Goal: Find specific page/section: Find specific page/section

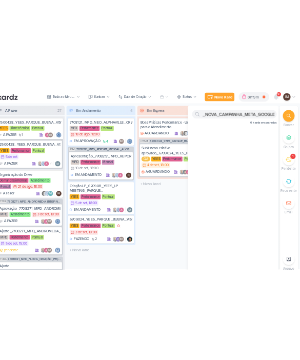
scroll to position [0, 14]
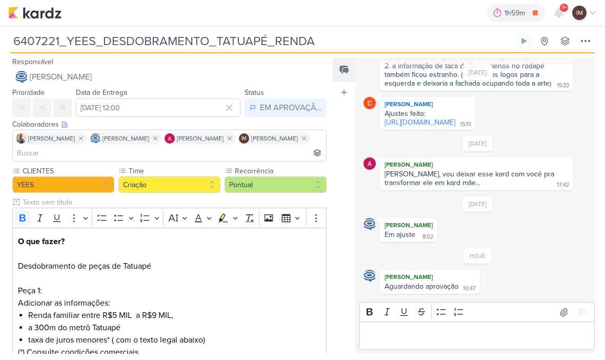
scroll to position [941, 0]
click at [592, 40] on button at bounding box center [586, 41] width 18 height 18
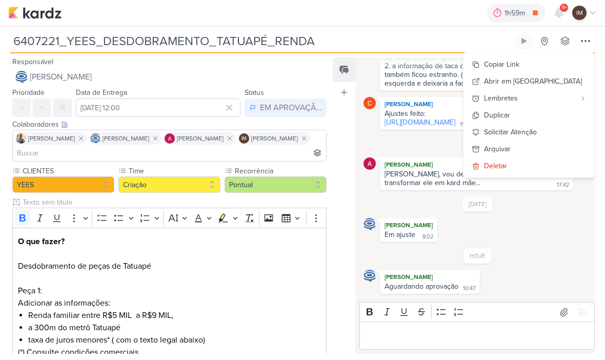
click at [456, 153] on div "[DATE] [PERSON_NAME] [PERSON_NAME], vou deixar esse kard com você pra transform…" at bounding box center [478, 163] width 228 height 54
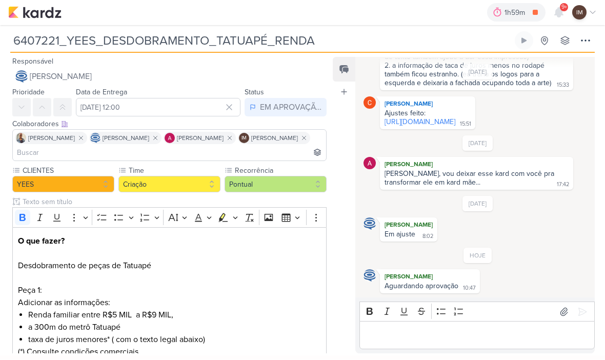
click at [69, 17] on div "1h59m Organizar planilhas 0h0m Hoje 1h59m Semana 0h0m Mês 0h0m Nenhuma Sessão" at bounding box center [302, 13] width 589 height 26
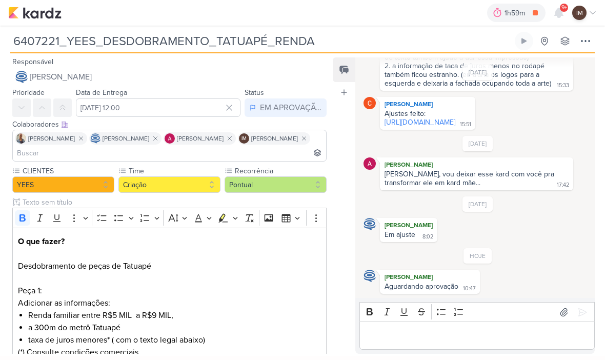
click at [45, 17] on img at bounding box center [34, 13] width 53 height 12
click at [28, 10] on img at bounding box center [34, 13] width 53 height 12
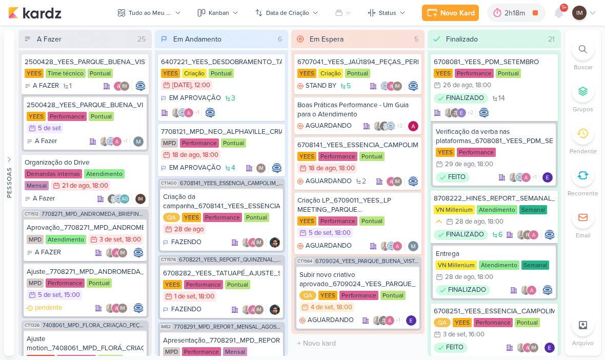
click at [584, 51] on icon at bounding box center [583, 49] width 8 height 8
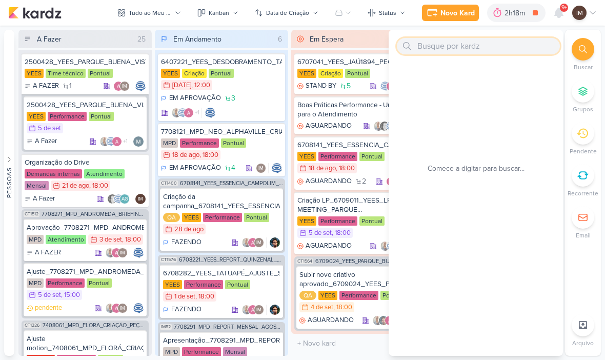
click at [517, 49] on input "text" at bounding box center [478, 46] width 163 height 16
paste input "6108051_YEES_CAMPANHA_GERAÇÃO_LEADS"
type input "6108051_YEES_CAMPANHA_GERAÇÃO_LEADS"
click at [541, 46] on input "6108051_YEES_CAMPANHA_GERAÇÃO_LEADS" at bounding box center [478, 46] width 163 height 16
click at [542, 46] on input "6108051_YEES_CAMPANHA_GERAÇÃO_LEADS" at bounding box center [478, 46] width 163 height 16
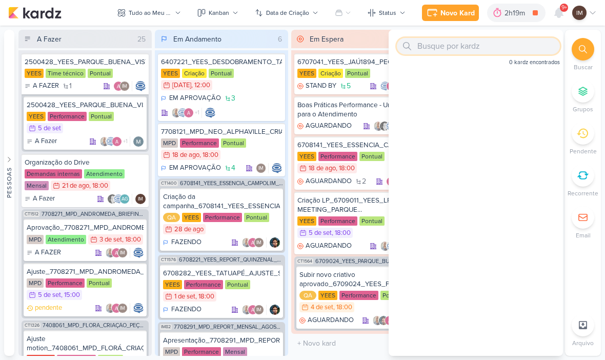
click at [442, 48] on input "text" at bounding box center [478, 46] width 163 height 16
paste input "6108051_YEES_CAMPANHA_GERAÇÃO_LEADS"
type input "6108051_YEES_CAMPANHA_GERAÇÃO_LEA"
click at [523, 49] on input "6108051_YEES_CAMPANHA_GERAÇÃO_LEA" at bounding box center [478, 46] width 163 height 16
click at [529, 45] on input "6108051_YEES_CAMPANHA_GERAÇÃO_LEA" at bounding box center [478, 46] width 163 height 16
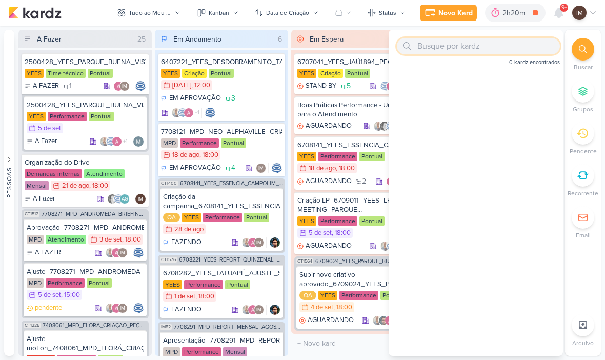
click at [443, 47] on input "text" at bounding box center [478, 46] width 163 height 16
paste input "6108121_YEES_ESSÊNCIA_CAMPOLIM_SOLICITAR_ALTERAÇÃO_CRIATIVO"
type input "6108121_YEES_ESSÊNCIA_CAMPOLIM_SOLICITAR_ALTERAÇÃO_CRIATIVO"
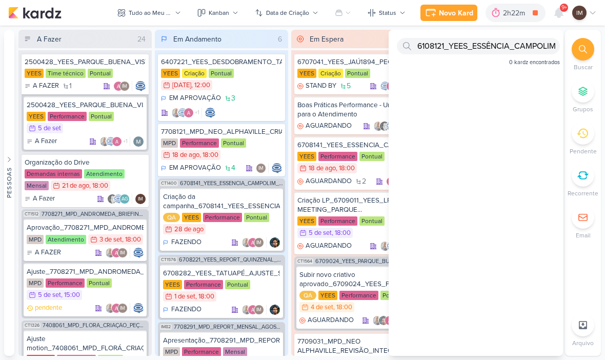
click at [585, 47] on icon at bounding box center [583, 49] width 8 height 8
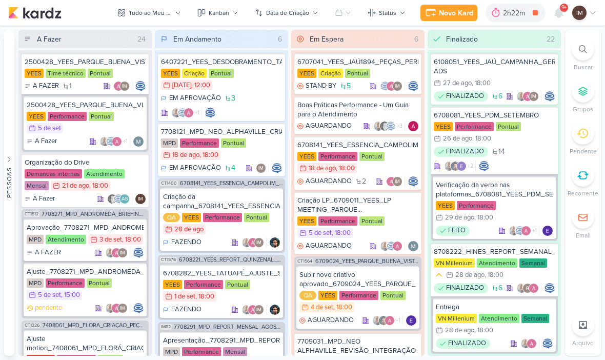
click at [134, 10] on div "Tudo ao Meu Redor" at bounding box center [150, 12] width 43 height 9
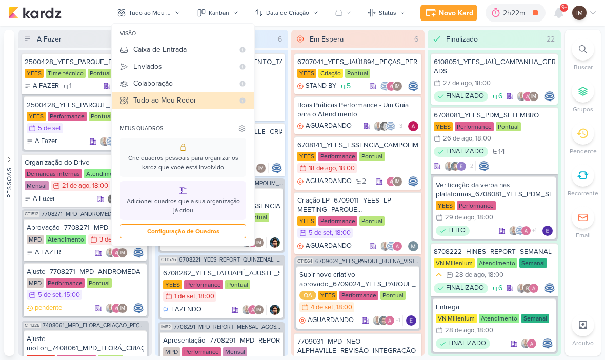
click at [135, 65] on div "Enviados" at bounding box center [183, 66] width 101 height 11
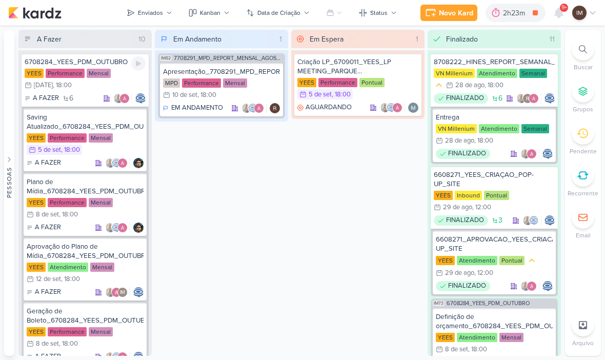
click at [124, 70] on div "YEES Performance Mensal 26/9 [DATE] 18:00" at bounding box center [85, 80] width 121 height 23
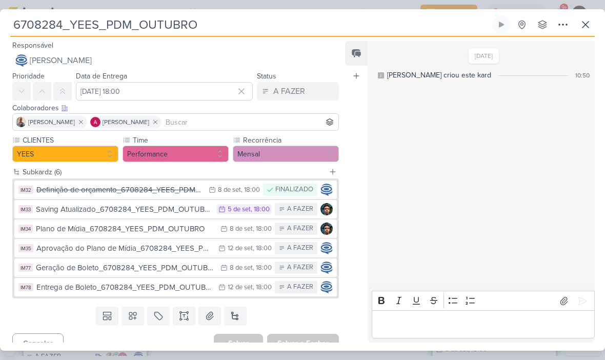
click at [584, 27] on icon at bounding box center [586, 25] width 6 height 6
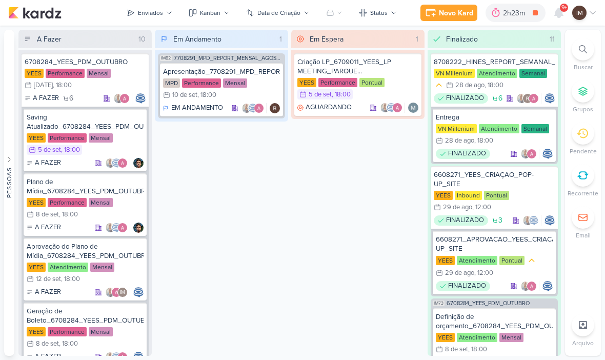
click at [582, 52] on icon at bounding box center [583, 49] width 8 height 8
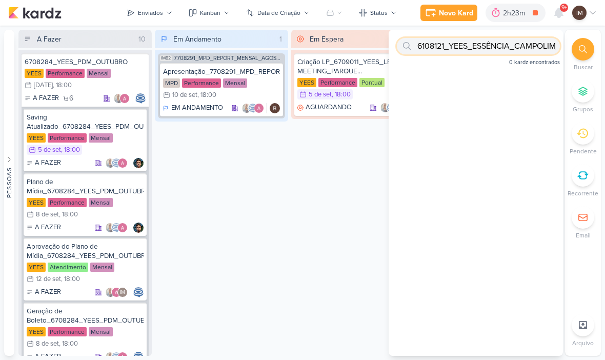
click at [522, 53] on input "6108121_YEES_ESSÊNCIA_CAMPOLIM_SOLICITAR_ALTERAÇÃO_CRIATIVO" at bounding box center [478, 46] width 163 height 16
paste input "6709024_YEES_PARQUE_BUENA_VISTA_NOVA_CAMPANHA_META_GOOGLE"
click at [429, 48] on input "6709024_YEES_PARQUE_BUENA_VISTA_NOVA_CAMPANHA_META_GOOGLE" at bounding box center [478, 46] width 163 height 16
click at [442, 44] on input "6709024_YEES_PARQUE_BUENA_VISTA_NOVA_CAMPANHA_META_GOOGLE" at bounding box center [478, 46] width 163 height 16
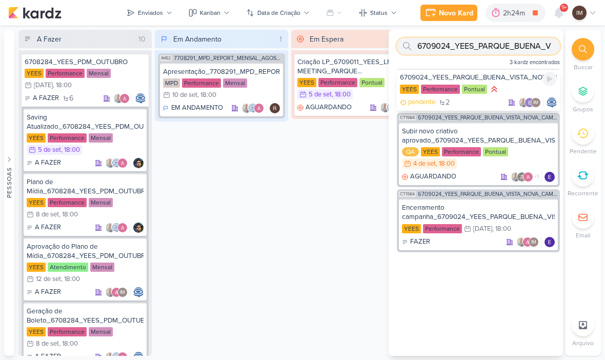
type input "6709024_YEES_PARQUE_BUENA_V"
click at [518, 88] on div "YEES Performance Pontual" at bounding box center [478, 89] width 157 height 11
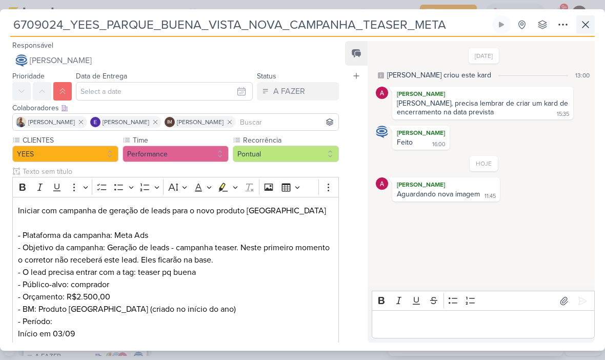
click at [583, 28] on icon at bounding box center [586, 24] width 12 height 12
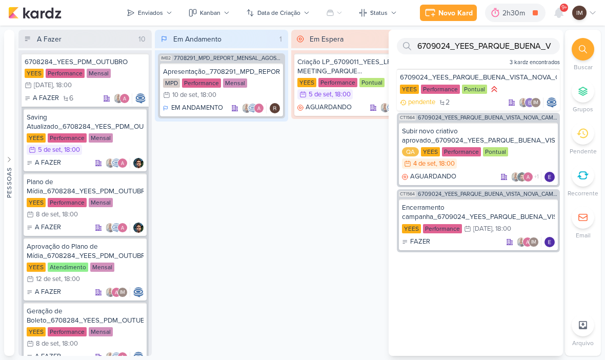
click at [582, 52] on icon at bounding box center [583, 49] width 8 height 8
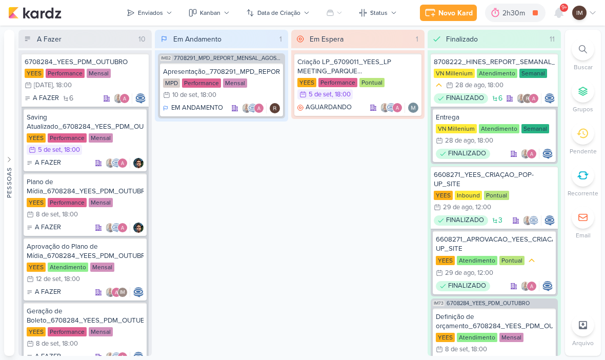
click at [528, 44] on div "Finalizado 11" at bounding box center [501, 39] width 115 height 18
click at [589, 51] on div at bounding box center [583, 49] width 23 height 23
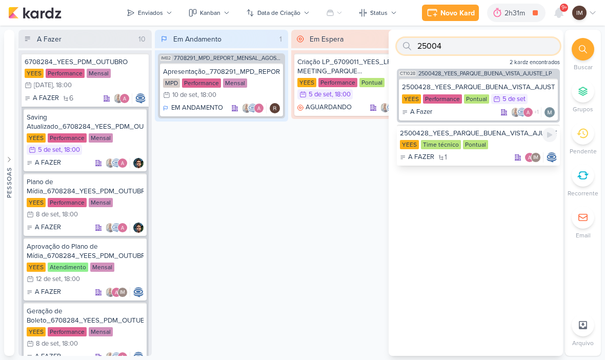
type input "25004"
click at [498, 155] on div "A FAZER 1 IM" at bounding box center [478, 157] width 157 height 10
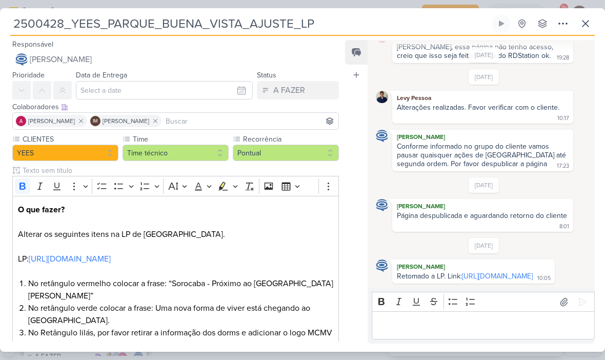
scroll to position [73, 0]
click at [588, 25] on icon at bounding box center [586, 23] width 12 height 12
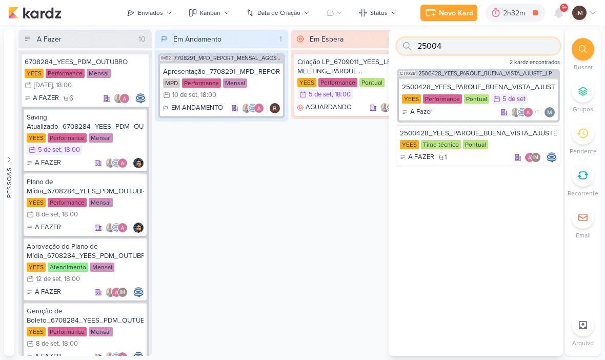
click at [531, 46] on input "25004" at bounding box center [478, 46] width 163 height 16
click at [532, 43] on input "25004" at bounding box center [478, 46] width 163 height 16
click at [530, 43] on input "25004" at bounding box center [478, 46] width 163 height 16
click at [427, 41] on input "text" at bounding box center [478, 46] width 163 height 16
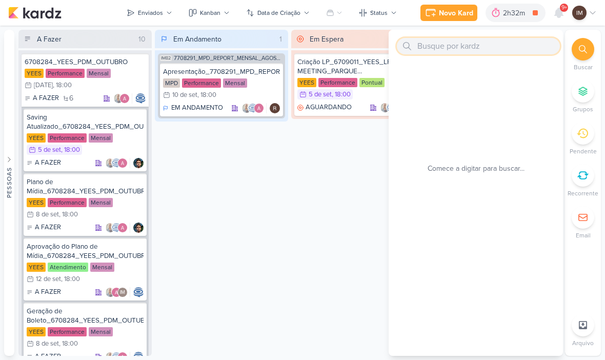
paste input "6708261"
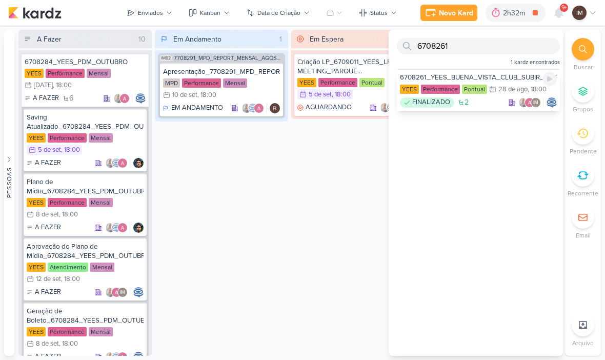
click at [507, 89] on div "28 de ago" at bounding box center [513, 89] width 29 height 7
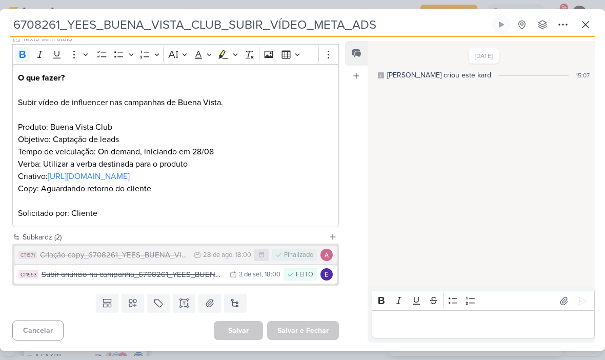
scroll to position [0, 0]
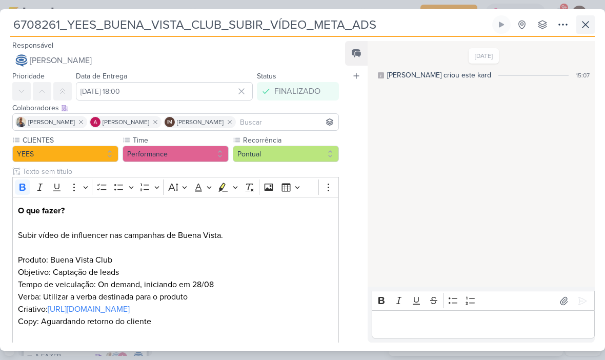
click at [585, 31] on button at bounding box center [586, 24] width 18 height 18
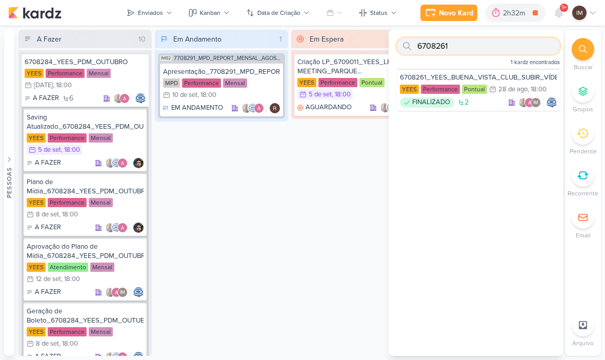
click at [521, 44] on input "6708261" at bounding box center [478, 46] width 163 height 16
click at [521, 48] on input "6708261" at bounding box center [478, 46] width 163 height 16
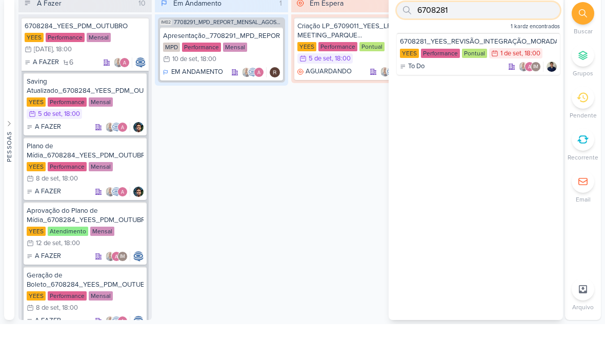
scroll to position [1, 0]
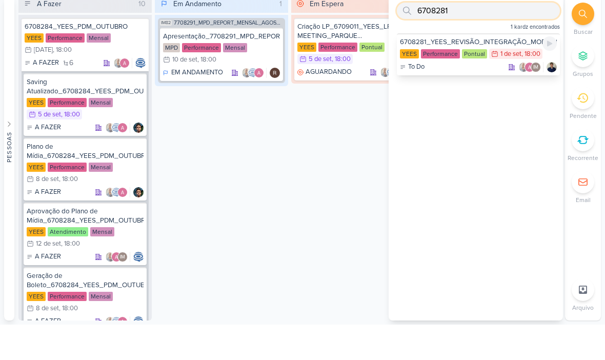
type input "6708281"
click at [473, 97] on div "To Do IM" at bounding box center [478, 102] width 157 height 10
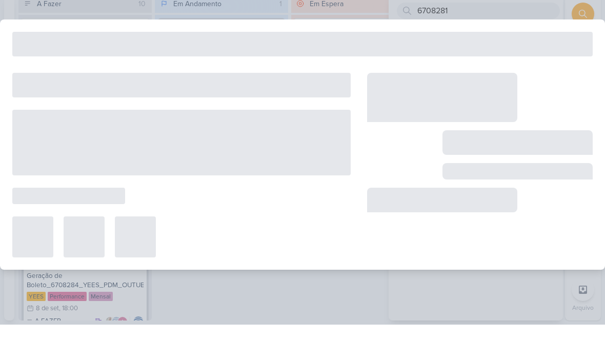
scroll to position [0, 0]
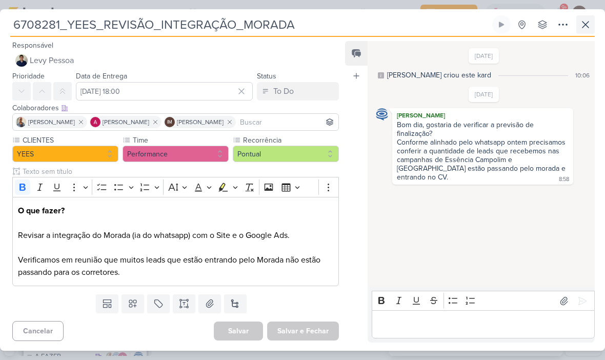
click at [591, 27] on icon at bounding box center [586, 24] width 12 height 12
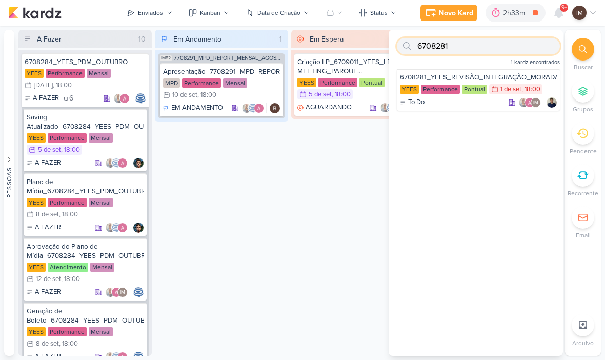
click at [533, 50] on input "6708281" at bounding box center [478, 46] width 163 height 16
click at [522, 45] on input "6708281" at bounding box center [478, 46] width 163 height 16
click at [508, 40] on input "6708281" at bounding box center [478, 46] width 163 height 16
click at [505, 44] on input "6708281" at bounding box center [478, 46] width 163 height 16
click at [504, 45] on input "6708281" at bounding box center [478, 46] width 163 height 16
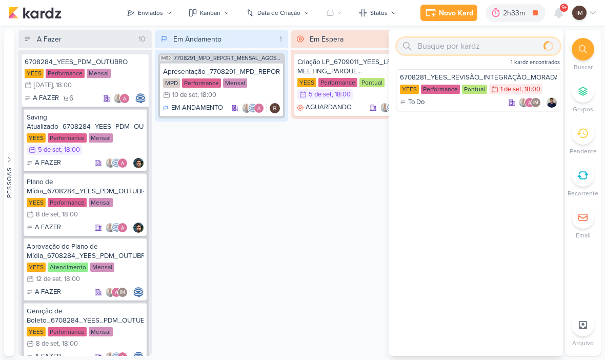
click at [437, 44] on input "text" at bounding box center [478, 46] width 163 height 16
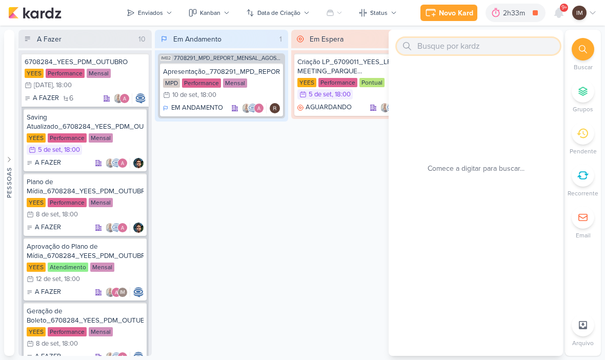
paste input "6407221"
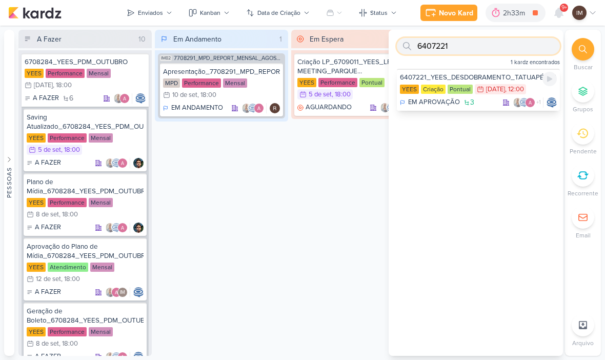
type input "6407221"
click at [498, 93] on div "30/7 [DATE] 12:00" at bounding box center [500, 89] width 51 height 10
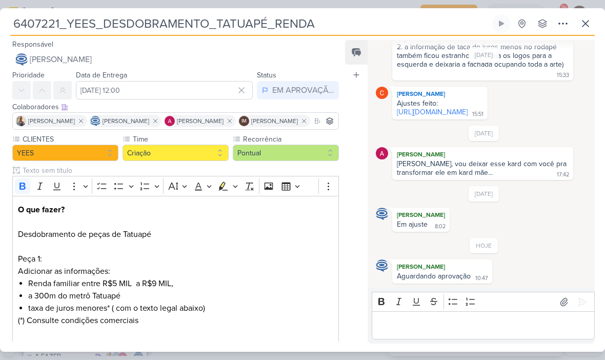
scroll to position [951, 0]
click at [589, 24] on icon at bounding box center [586, 23] width 12 height 12
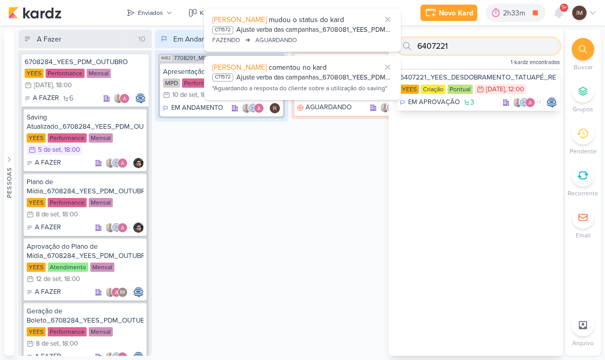
click at [534, 48] on input "6407221" at bounding box center [478, 46] width 163 height 16
click at [532, 50] on input "6407221" at bounding box center [478, 46] width 163 height 16
click at [533, 49] on input "6407221" at bounding box center [478, 46] width 163 height 16
click at [536, 48] on input "6407221" at bounding box center [478, 46] width 163 height 16
click at [446, 49] on input "text" at bounding box center [478, 46] width 163 height 16
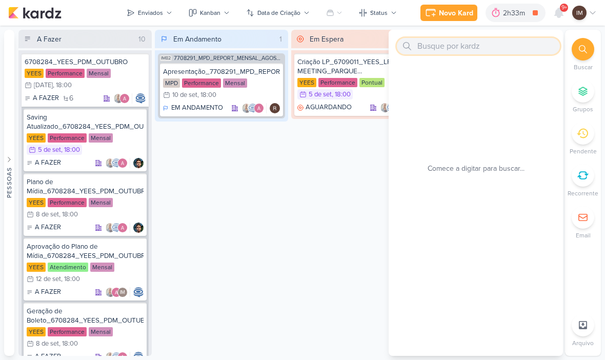
paste input "6108052_YEES_ESSENCIA_CAMPOLIM_CAMPANHA_PMAX"
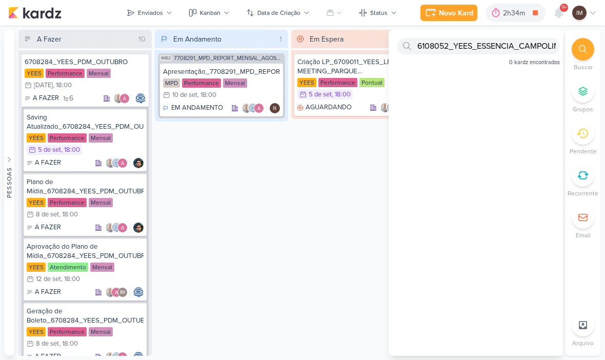
click at [544, 127] on div "6108052_YEES_ESSENCIA_CAMPOLIM_CAMPANHA_PMAX 0 kardz encontrados" at bounding box center [476, 193] width 174 height 326
click at [536, 40] on input "6108052_YEES_ESSENCIA_CAMPOLIM_CAMPANHA_PMAX" at bounding box center [478, 46] width 163 height 16
click at [536, 44] on input "6108052_YEES_ESSENCIA_CAMPOLIM_CAMPANHA_PMAX" at bounding box center [478, 46] width 163 height 16
click at [468, 42] on input "6108052_YEES_ESSENCIA_CAMPOLIM_CAMPANHA_PMAX" at bounding box center [478, 46] width 163 height 16
click at [465, 43] on input "6108052_YEES_ESSENCIA_CAMPOLIM_CAMPANHA_PMAX" at bounding box center [478, 46] width 163 height 16
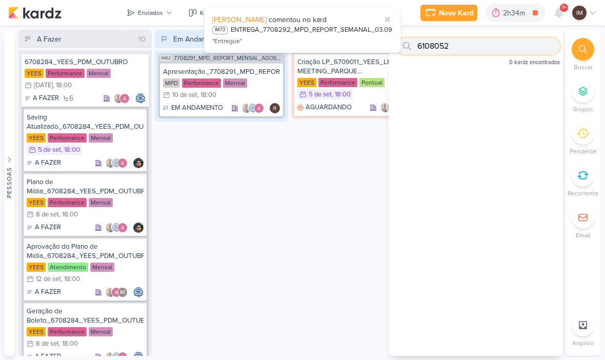
type input "6108052"
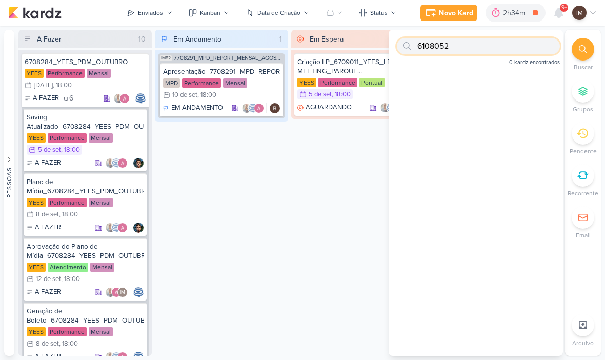
click at [512, 41] on input "6108052" at bounding box center [478, 46] width 163 height 16
click at [509, 43] on input "6108052" at bounding box center [478, 46] width 163 height 16
click at [431, 50] on input "text" at bounding box center [478, 46] width 163 height 16
click at [440, 45] on input "text" at bounding box center [478, 46] width 163 height 16
paste input "6708261_YEES_BUENA_VISTA_CLUB_SUBIR_VÍDEO_META_ADS"
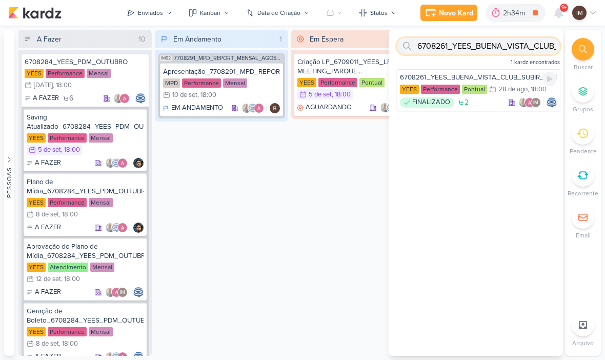
type input "6708261_YEES_BUENA_VISTA_CLUB_SUBIR_VÍDEO_META_ADS"
click at [524, 81] on div "6708261_YEES_BUENA_VISTA_CLUB_SUBIR_VÍDEO_META_ADS" at bounding box center [478, 77] width 157 height 9
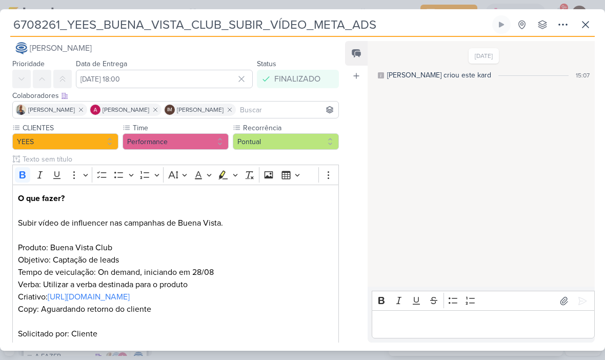
scroll to position [0, 0]
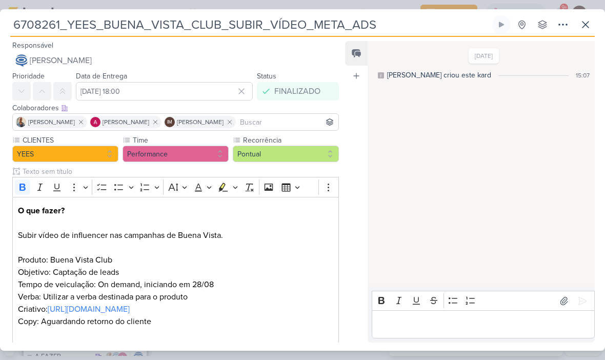
click at [588, 27] on icon at bounding box center [586, 25] width 6 height 6
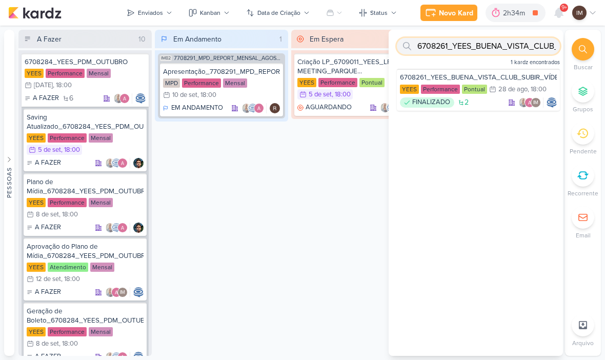
click at [534, 46] on input "6708261_YEES_BUENA_VISTA_CLUB_SUBIR_VÍDEO_META_ADS" at bounding box center [478, 46] width 163 height 16
click at [532, 46] on input "6708261_YEES_BUENA_VISTA_CLUB_SUBIR_VÍDEO_META_ADS" at bounding box center [478, 46] width 163 height 16
click at [453, 48] on input "text" at bounding box center [478, 46] width 163 height 16
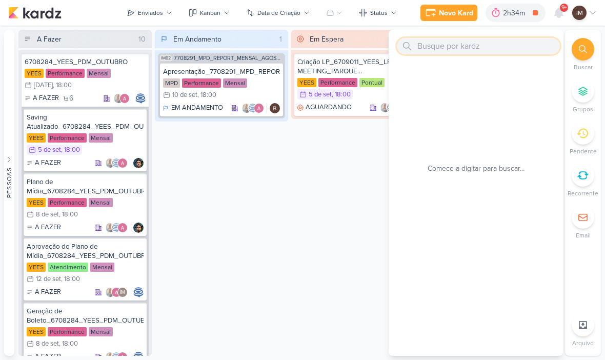
paste input "6709031_YEES_ESSENCIA_CAMPOLIM_INTEGRAÇÃO_FORM"
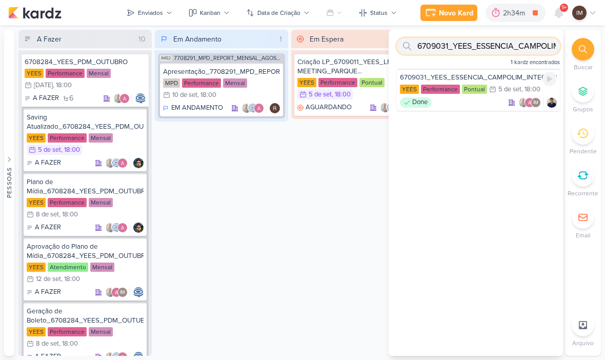
type input "6709031_YEES_ESSENCIA_CAMPOLIM_INTEGRAÇÃO_FORM"
click at [508, 82] on div "6709031_YEES_ESSENCIA_CAMPOLIM_INTEGRAÇÃO_FORM" at bounding box center [478, 77] width 157 height 9
